Goal: Information Seeking & Learning: Check status

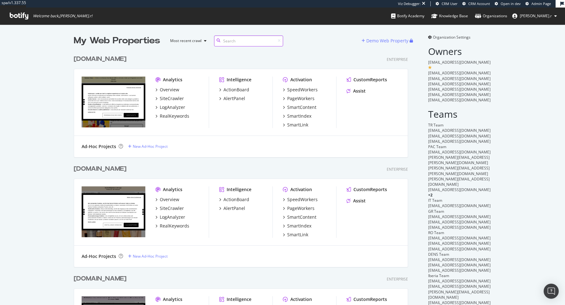
scroll to position [1519, 339]
click at [233, 38] on input at bounding box center [248, 40] width 69 height 11
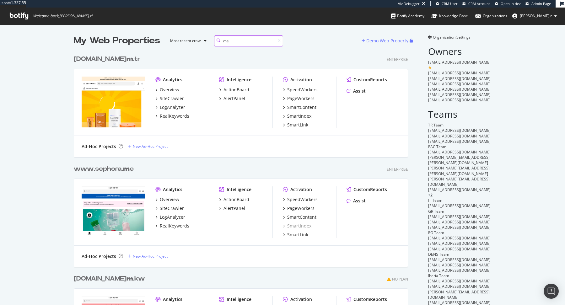
scroll to position [110, 339]
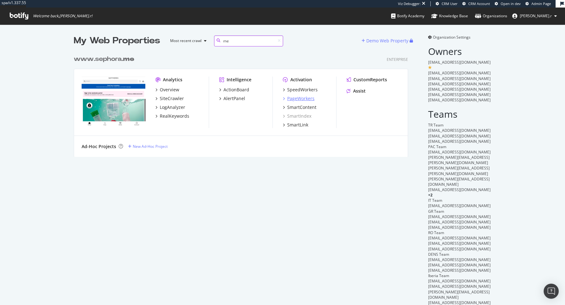
type input "me"
click at [305, 98] on div "PageWorkers" at bounding box center [300, 98] width 27 height 6
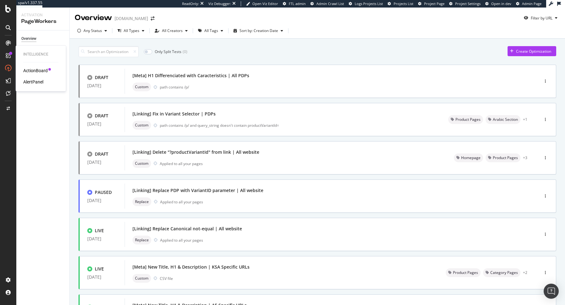
click at [30, 80] on div "AlertPanel" at bounding box center [33, 82] width 20 height 6
click at [163, 156] on div "[Linking] Delete "?productVariantId" from link | All website" at bounding box center [285, 152] width 306 height 9
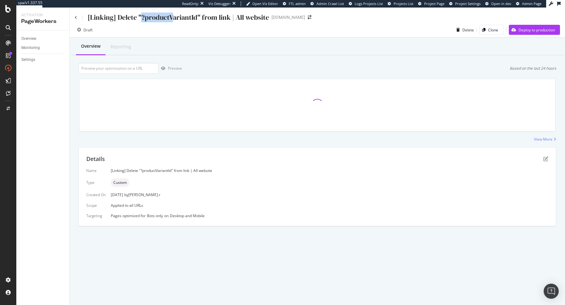
drag, startPoint x: 141, startPoint y: 18, endPoint x: 189, endPoint y: 15, distance: 48.1
click at [189, 15] on div "[Linking] Delete "?productVariantId" from link | All website" at bounding box center [178, 18] width 181 height 10
drag, startPoint x: 197, startPoint y: 18, endPoint x: 141, endPoint y: 19, distance: 55.9
click at [141, 19] on div "[Linking] Delete "?productVariantId" from link | All website" at bounding box center [178, 18] width 181 height 10
drag, startPoint x: 147, startPoint y: 216, endPoint x: 163, endPoint y: 216, distance: 16.0
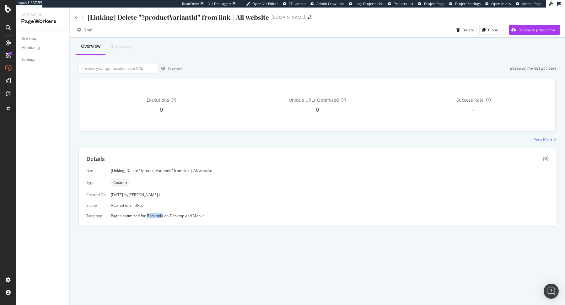
click at [163, 216] on div "Pages optimized for Bots only on Desktop and Mobile" at bounding box center [329, 215] width 437 height 5
click at [76, 18] on icon at bounding box center [76, 18] width 3 height 4
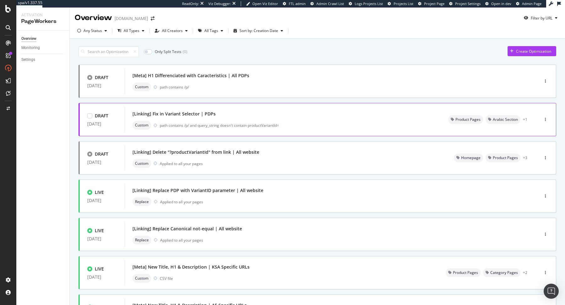
click at [247, 120] on div "[Linking] Fix in Variant Selector | PDPs Custom path contains /p/ and query_str…" at bounding box center [282, 119] width 300 height 20
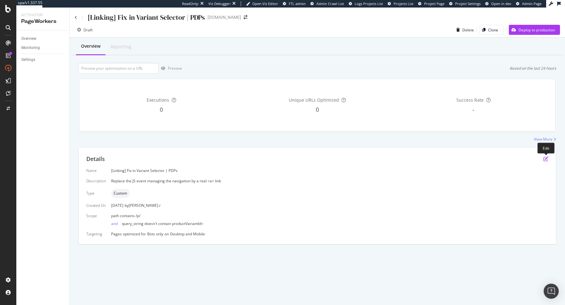
click at [544, 160] on icon "pen-to-square" at bounding box center [545, 158] width 5 height 5
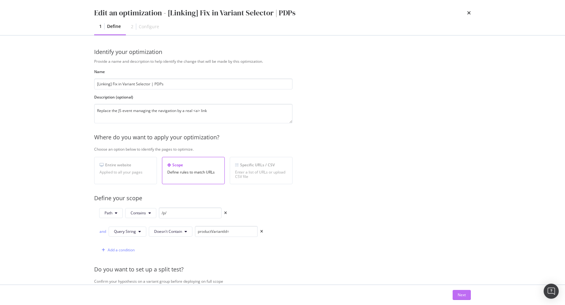
click at [466, 296] on button "Next" at bounding box center [461, 295] width 18 height 10
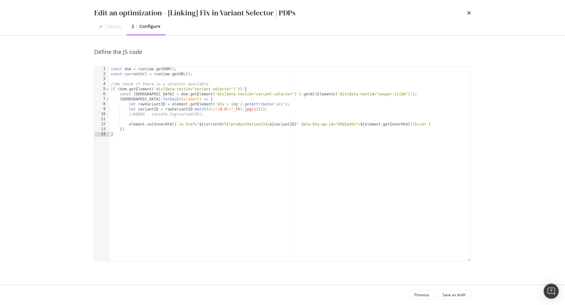
click at [335, 120] on div "const dom = runtime . getDOM ( ) ; const currentUrl = runtime . getURL ( ) ; //…" at bounding box center [289, 168] width 361 height 205
type textarea "}) }"
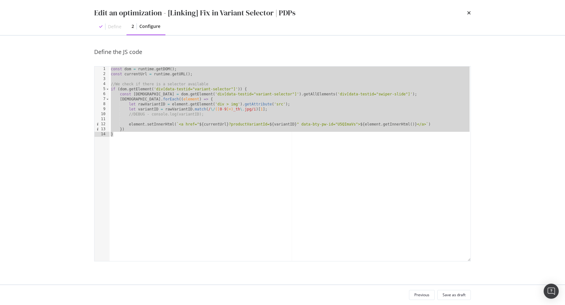
click at [465, 13] on div "Edit an optimization - [Linking] Fix in Variant Selector | PDPs" at bounding box center [282, 13] width 376 height 11
click at [467, 13] on icon "times" at bounding box center [469, 12] width 4 height 5
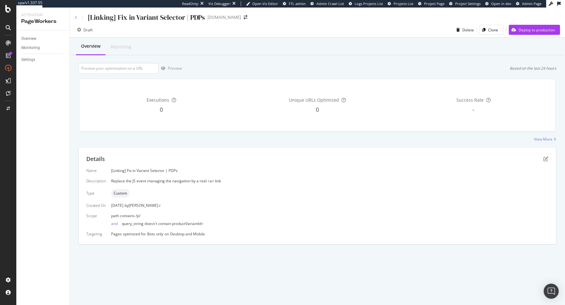
click at [75, 17] on icon at bounding box center [76, 18] width 3 height 4
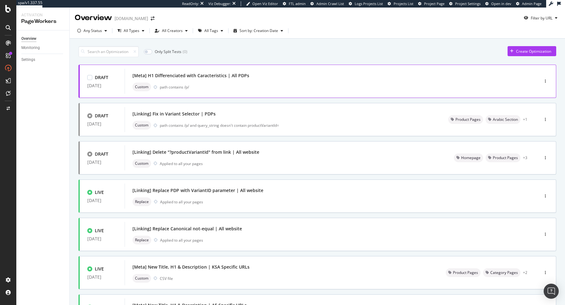
click at [208, 77] on div "[Meta] H1 Differenciated with Caracteristics | All PDPs" at bounding box center [190, 75] width 117 height 6
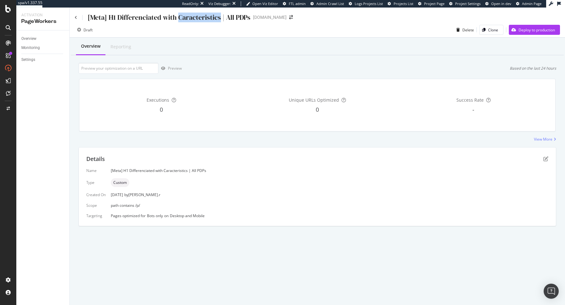
drag, startPoint x: 179, startPoint y: 18, endPoint x: 218, endPoint y: 19, distance: 39.6
click at [218, 19] on div "[Meta] H1 Differenciated with Caracteristics | All PDPs" at bounding box center [169, 18] width 163 height 10
click at [545, 159] on icon "pen-to-square" at bounding box center [545, 158] width 5 height 5
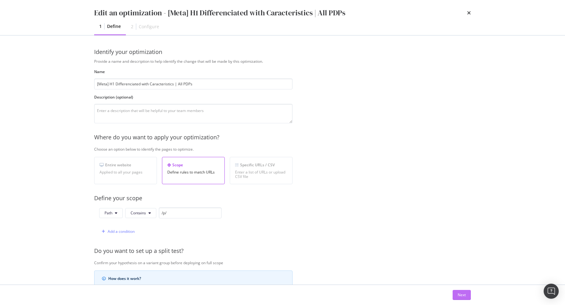
click at [464, 292] on div "Next" at bounding box center [461, 294] width 8 height 9
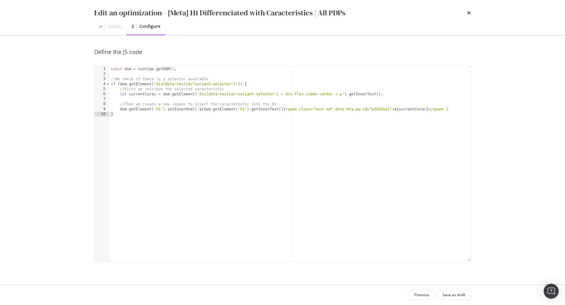
click at [357, 173] on div "const dom = runtime . getDOM ( ) ; //We check if there is a selector available …" at bounding box center [289, 168] width 361 height 205
type textarea "dom.getElement('h1').setInnerHtml(`${dom.getElement('h1').getInnerText()}<span …"
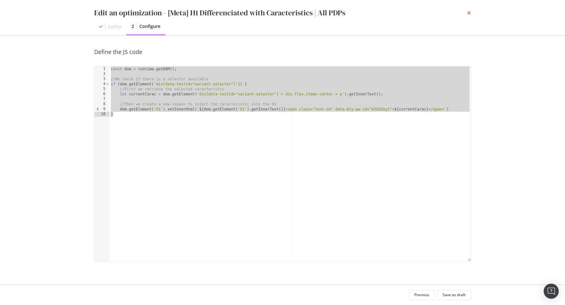
click at [469, 14] on icon "times" at bounding box center [469, 12] width 4 height 5
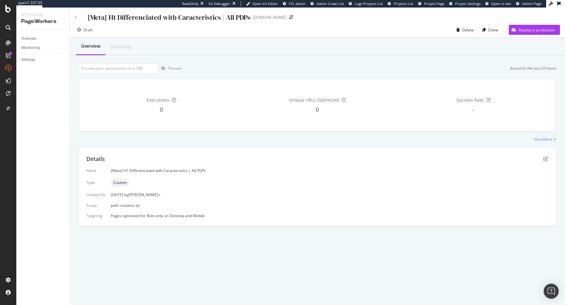
click at [75, 18] on icon at bounding box center [76, 18] width 3 height 4
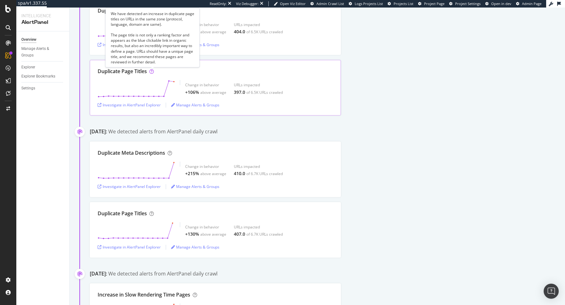
scroll to position [101, 0]
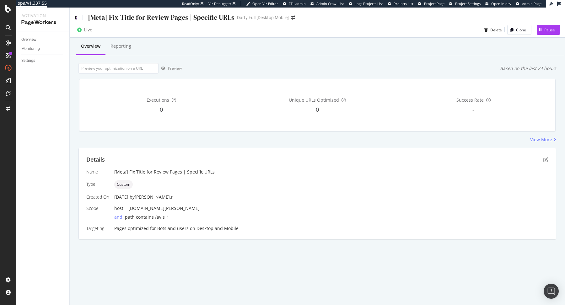
click at [77, 19] on icon at bounding box center [76, 17] width 3 height 4
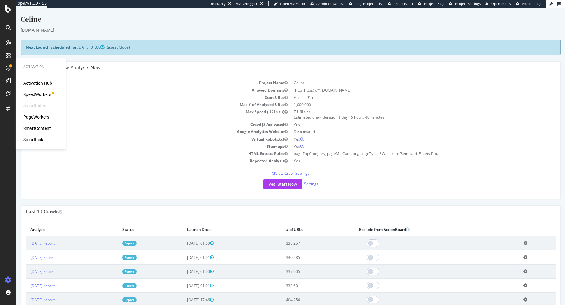
click at [42, 98] on div "Activation Hub SpeedWorkers SmartIndex PageWorkers SmartContent SmartLink" at bounding box center [40, 111] width 35 height 63
click at [45, 96] on div "SpeedWorkers" at bounding box center [37, 94] width 28 height 6
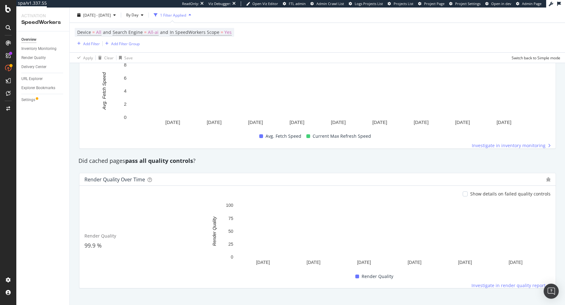
scroll to position [449, 0]
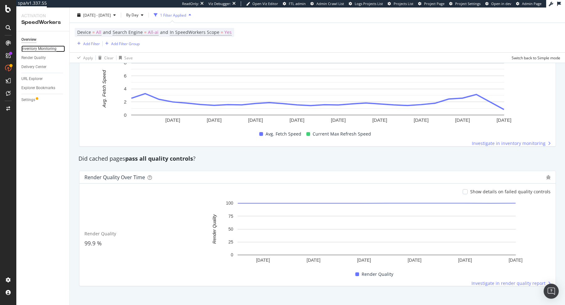
click at [37, 50] on div "Inventory Monitoring" at bounding box center [38, 48] width 35 height 7
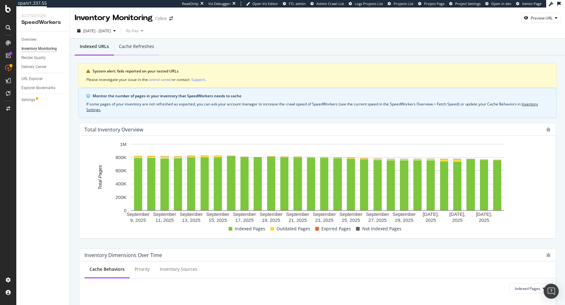
click at [145, 48] on div "Cache refreshes" at bounding box center [136, 46] width 35 height 6
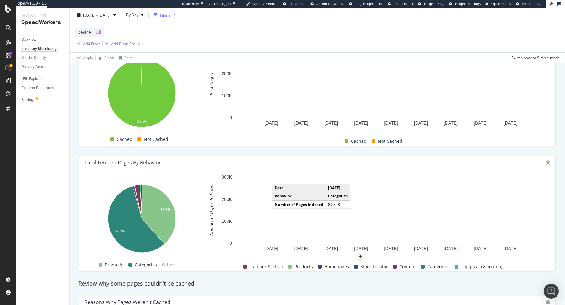
scroll to position [181, 0]
